Goal: Find specific page/section: Find specific page/section

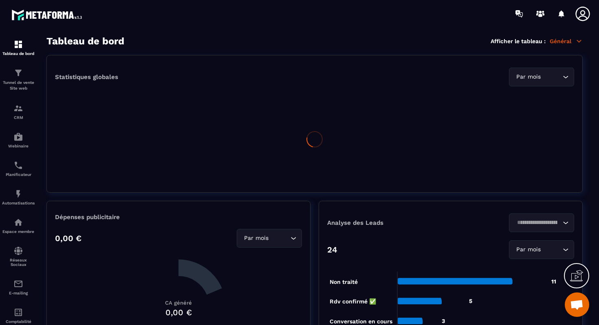
scroll to position [7841, 0]
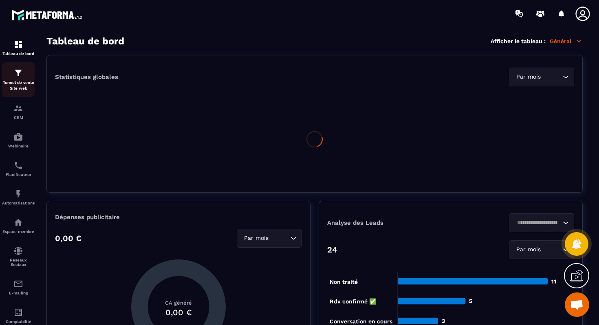
click at [15, 81] on p "Tunnel de vente Site web" at bounding box center [18, 85] width 33 height 11
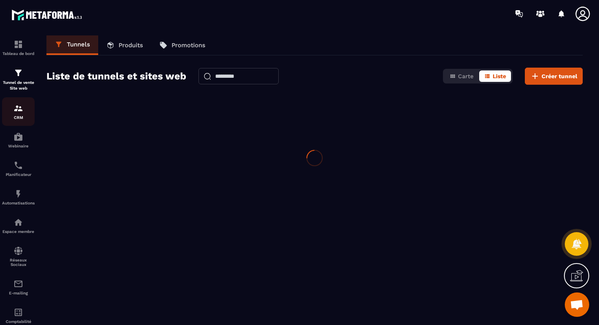
click at [15, 114] on div "CRM" at bounding box center [18, 111] width 33 height 16
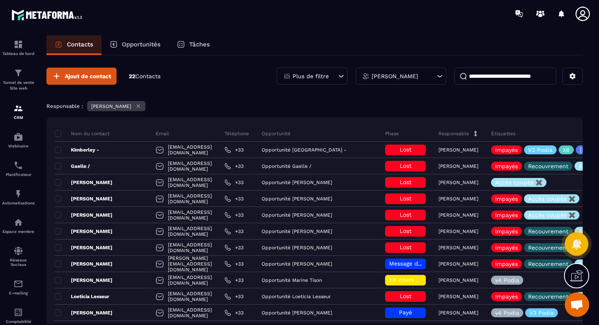
click at [144, 51] on div "Opportunités" at bounding box center [134, 45] width 67 height 20
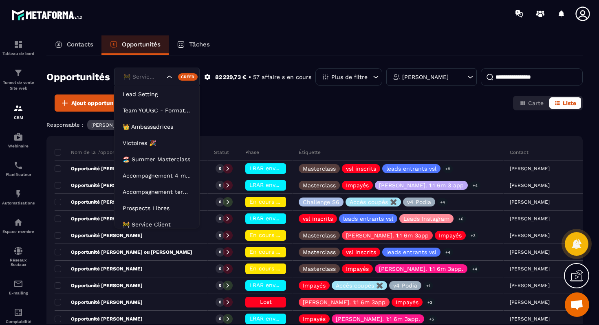
click at [152, 85] on div "🚧 Service Client" at bounding box center [157, 77] width 86 height 19
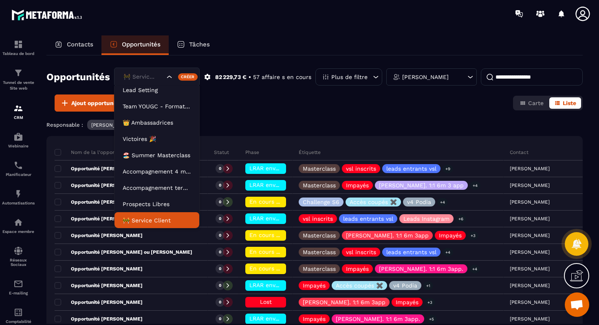
click at [144, 222] on p "🚧 Service Client" at bounding box center [157, 220] width 68 height 8
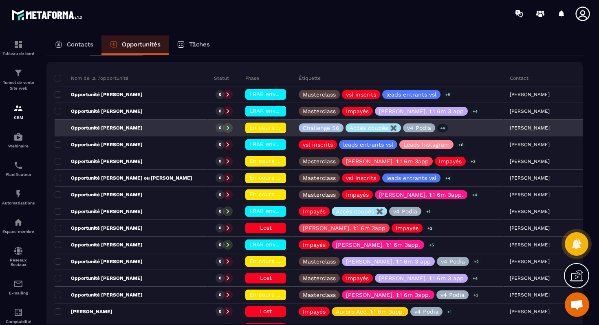
scroll to position [0, 0]
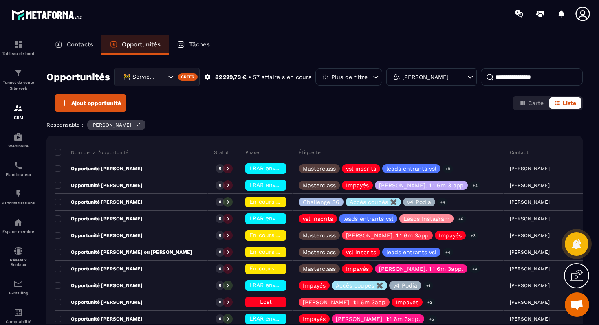
click at [522, 74] on input at bounding box center [532, 76] width 102 height 17
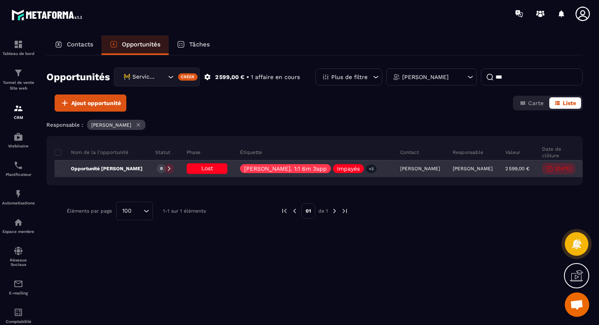
type input "***"
click at [137, 168] on p "Opportunité [PERSON_NAME]" at bounding box center [99, 168] width 88 height 7
